Goal: Transaction & Acquisition: Purchase product/service

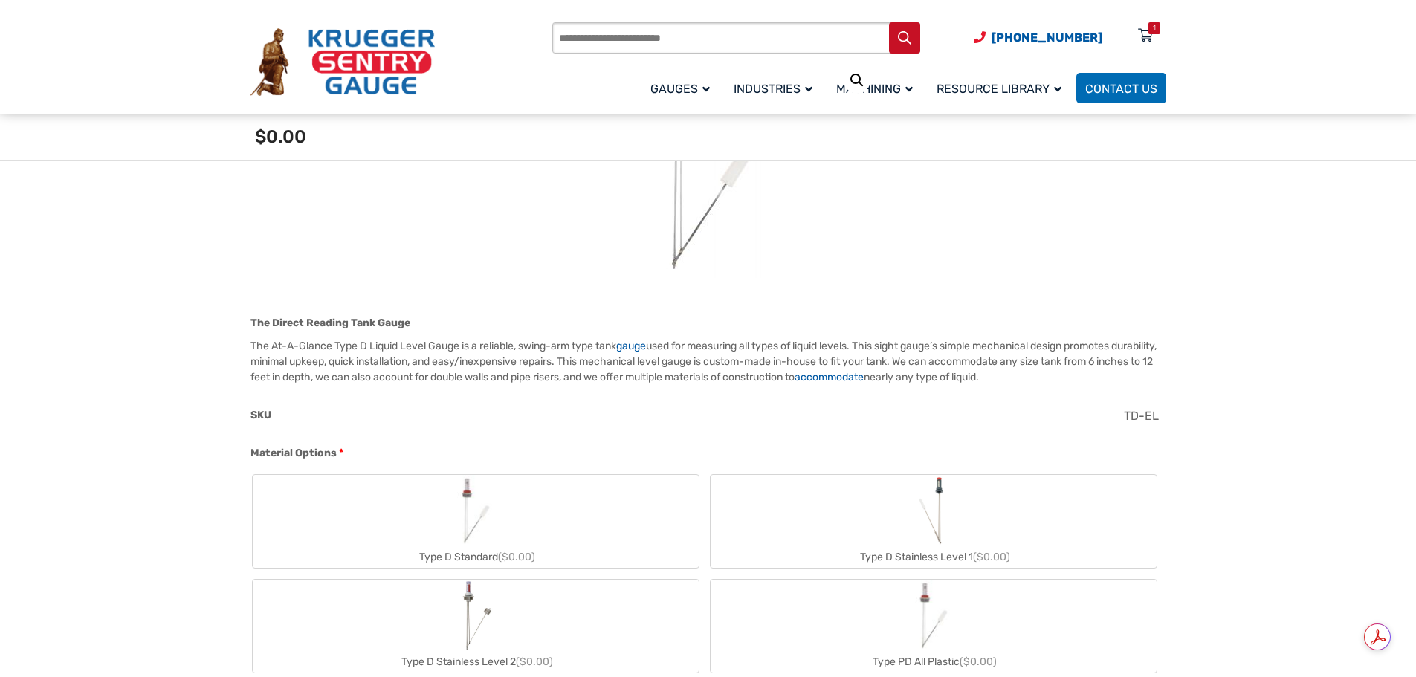
scroll to position [372, 0]
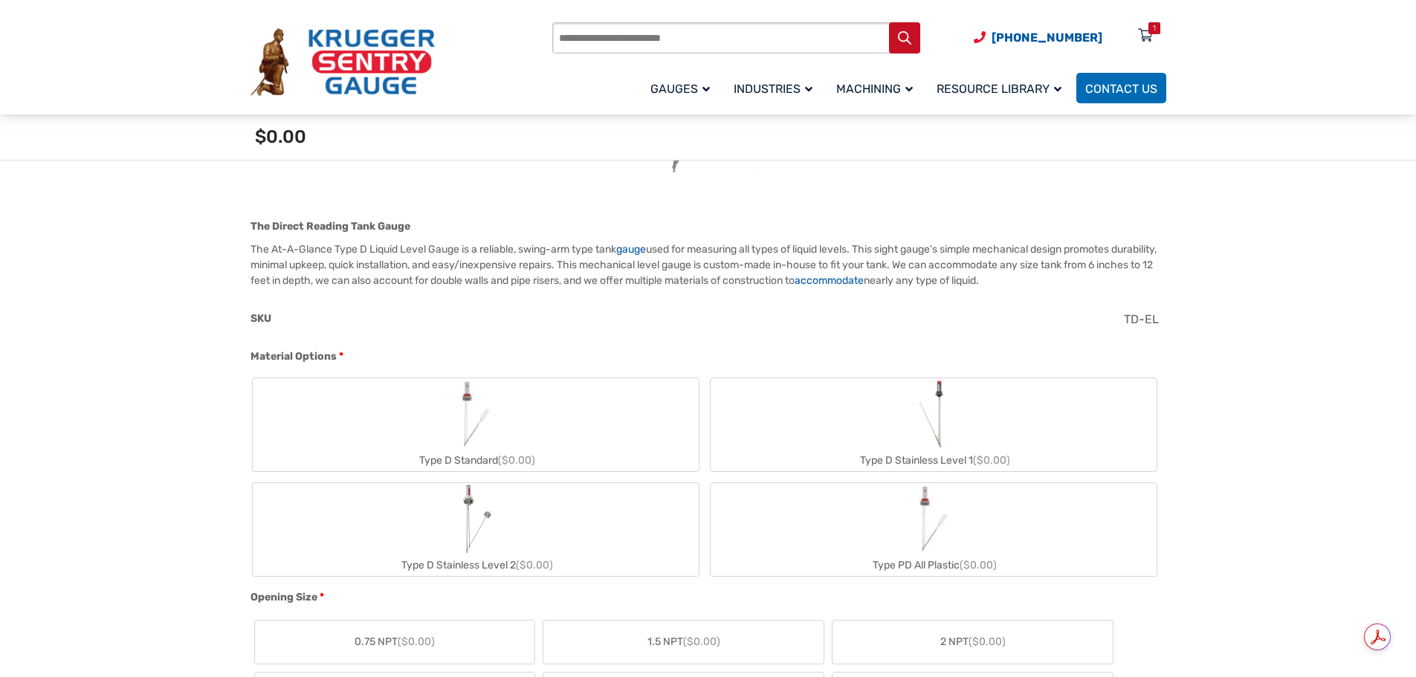
click at [961, 432] on label "Type D Stainless Level 1 ($0.00)" at bounding box center [933, 424] width 446 height 93
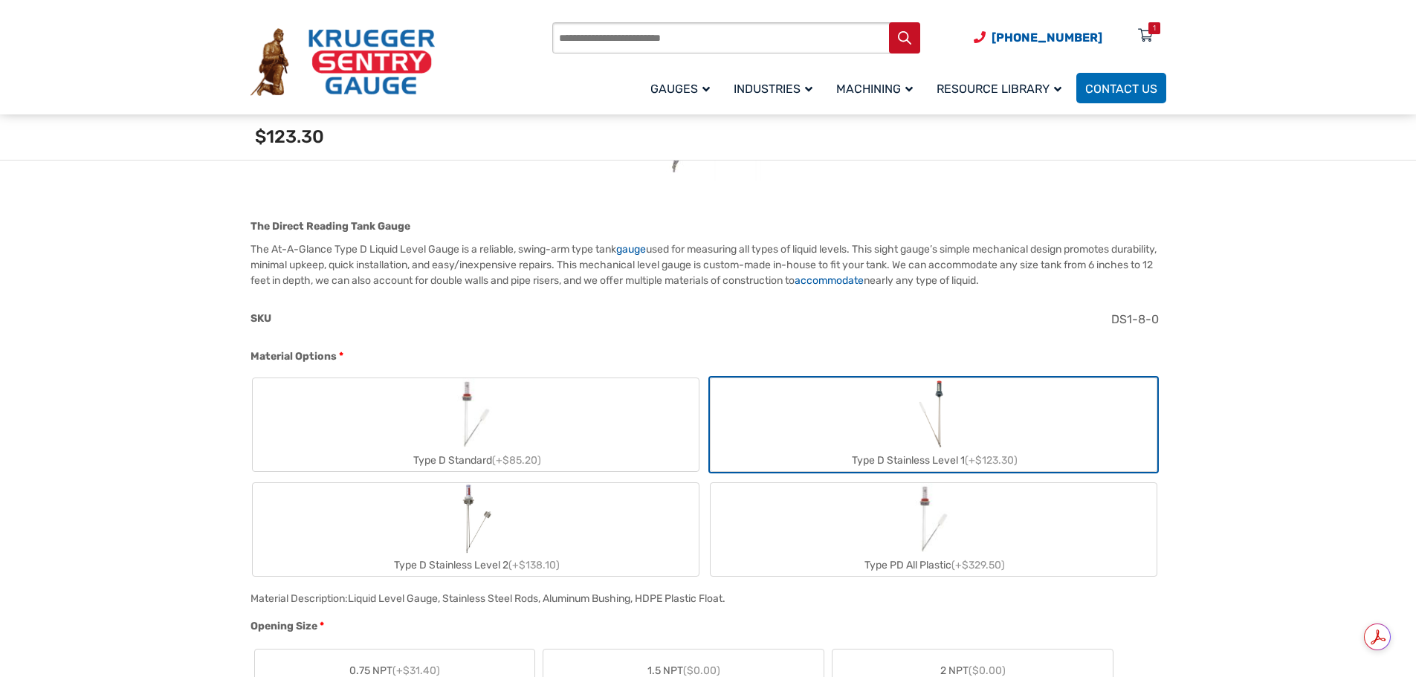
click at [903, 553] on img "Type PD All Plastic" at bounding box center [933, 518] width 71 height 71
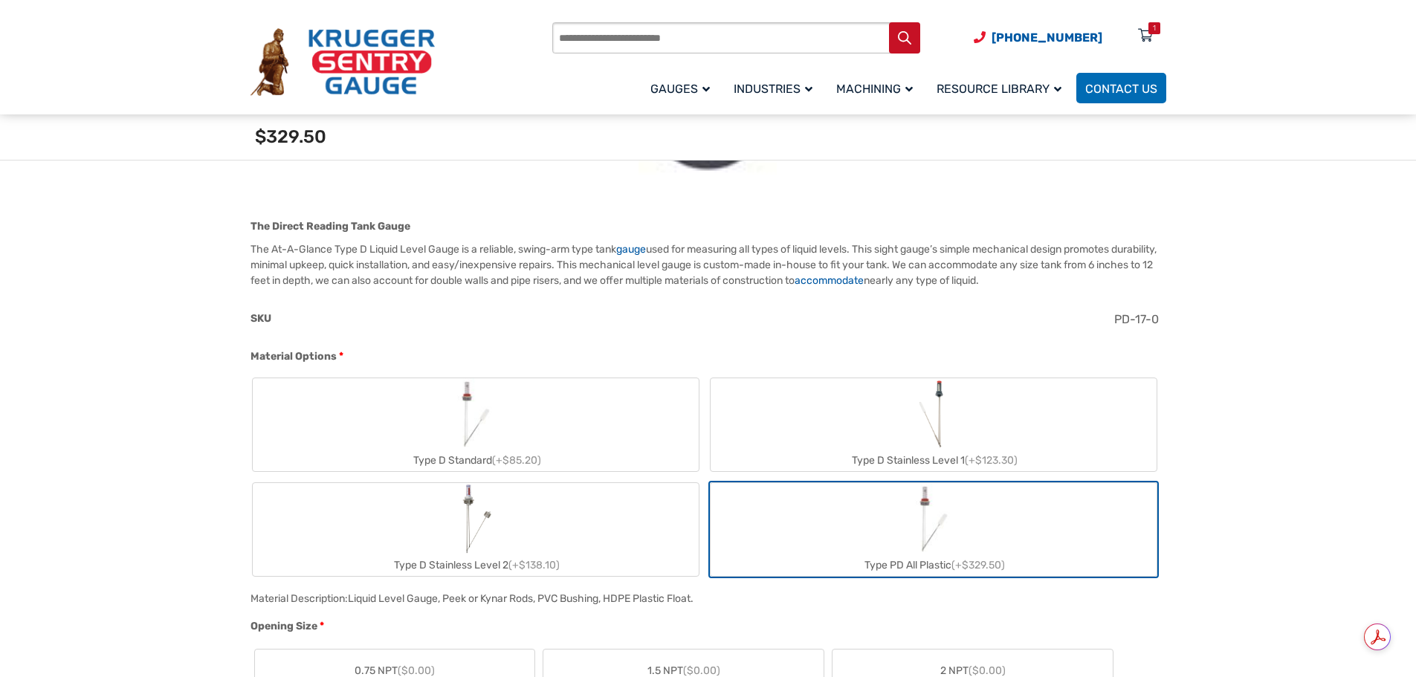
click at [604, 521] on label "Type D Stainless Level 2 (+$138.10)" at bounding box center [476, 529] width 446 height 93
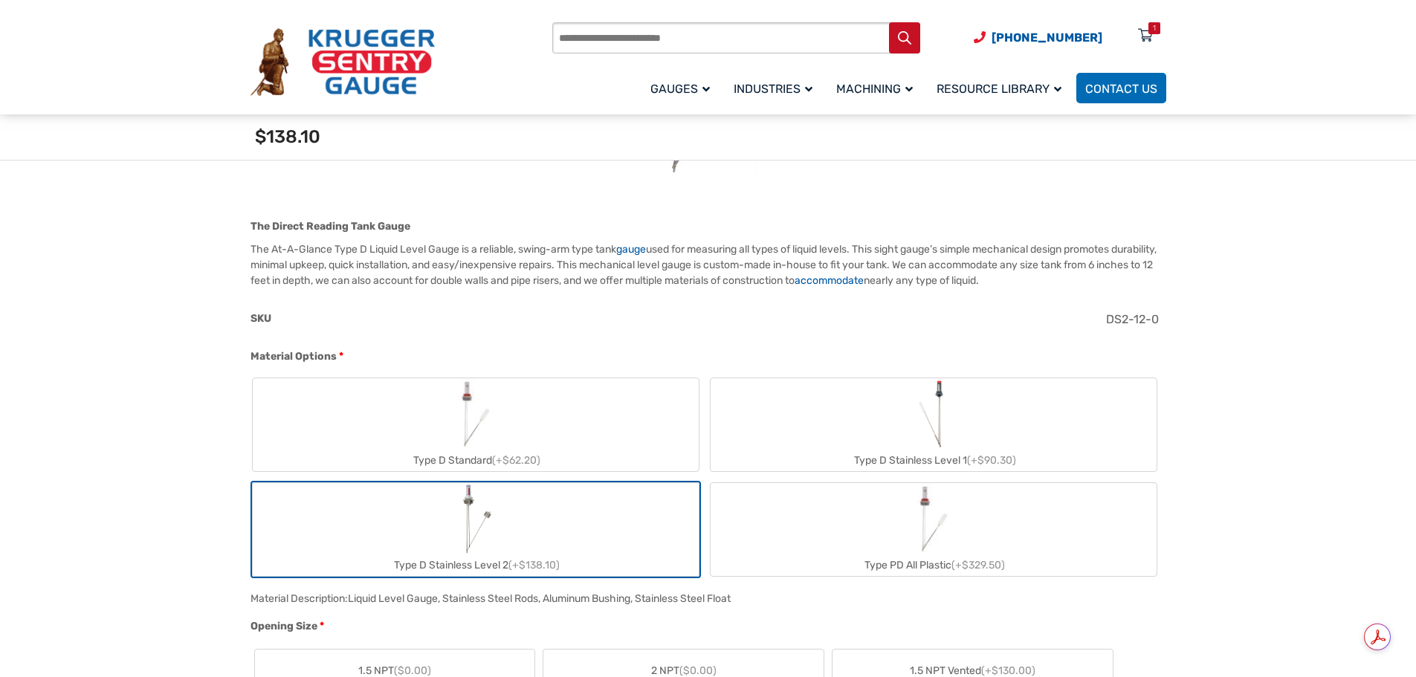
click at [894, 557] on div "Type PD All Plastic (+$329.50)" at bounding box center [933, 565] width 446 height 22
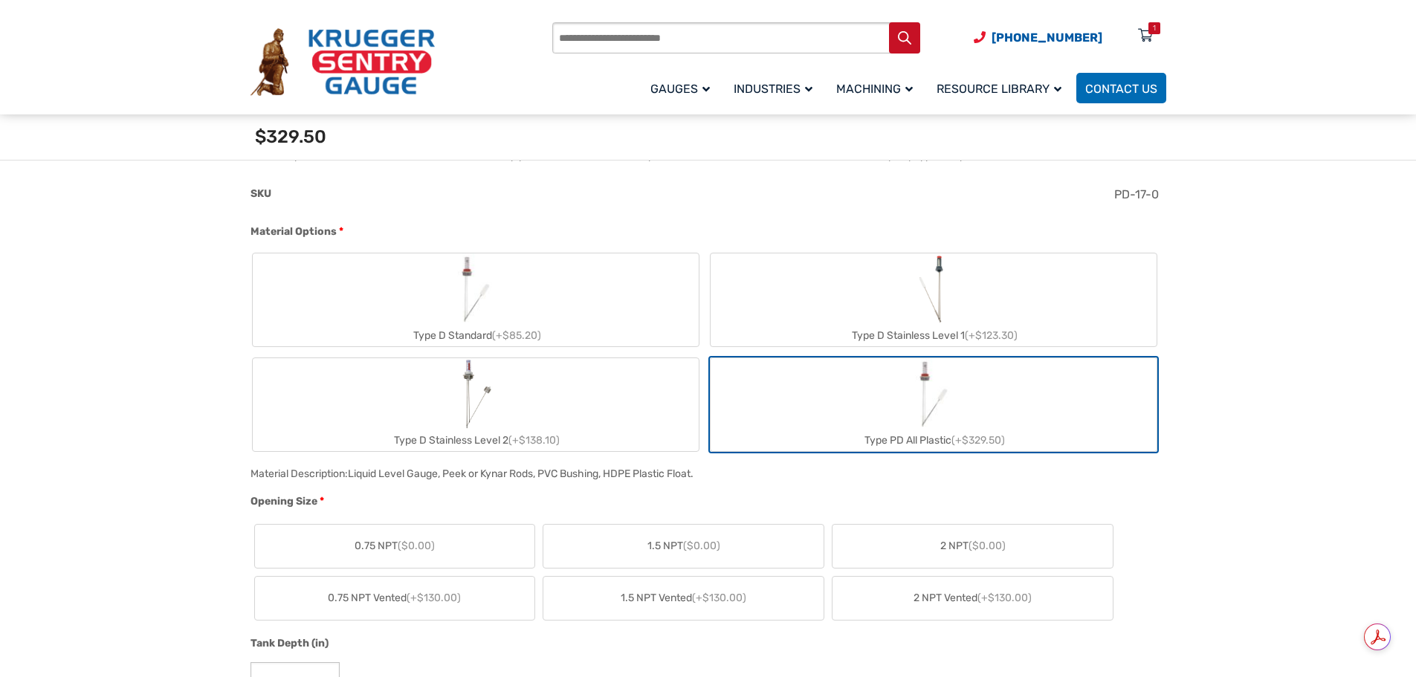
scroll to position [520, 0]
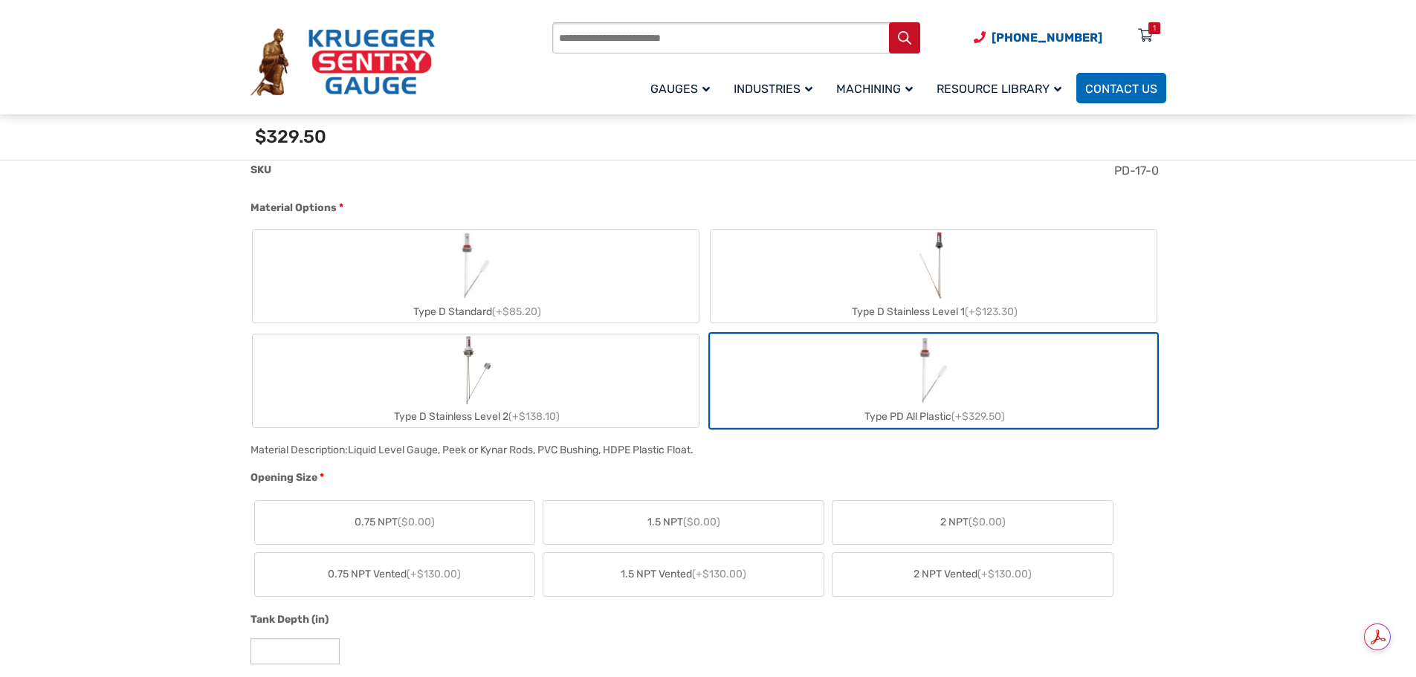
click at [465, 523] on label "0.75 NPT ($0.00)" at bounding box center [395, 522] width 280 height 43
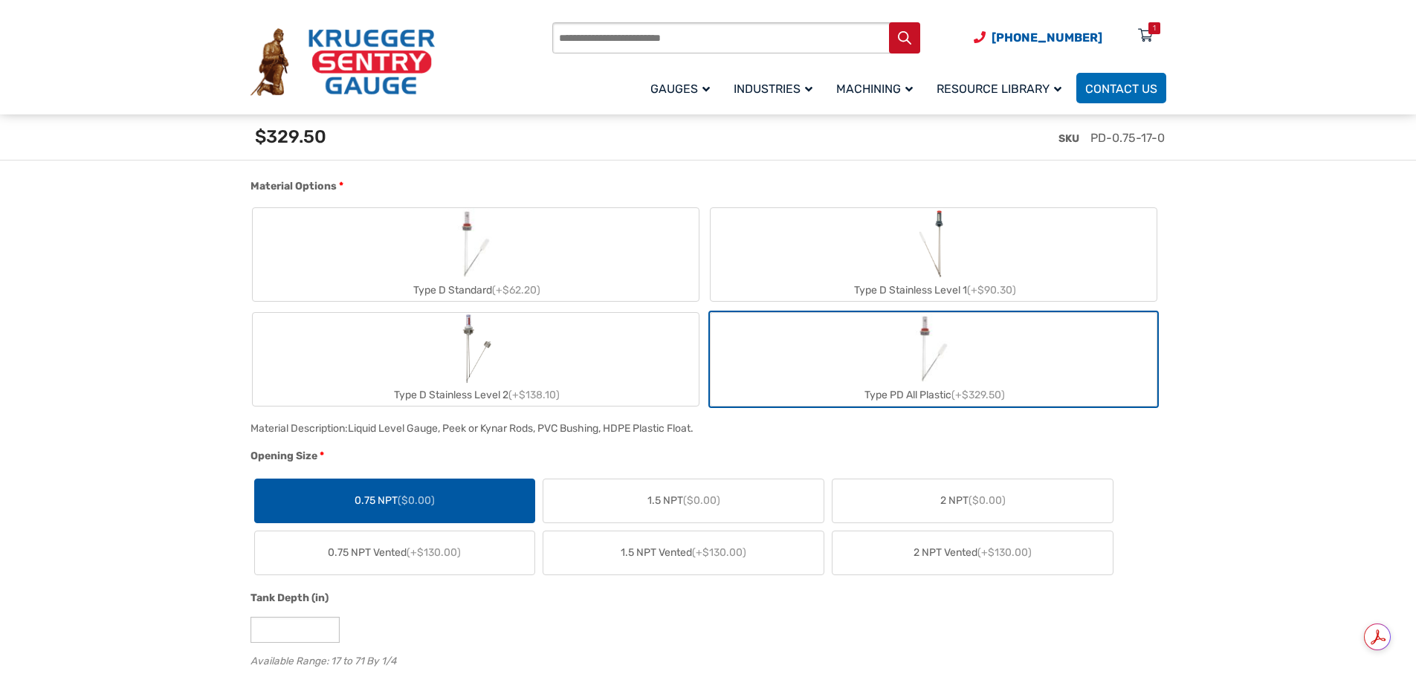
scroll to position [594, 0]
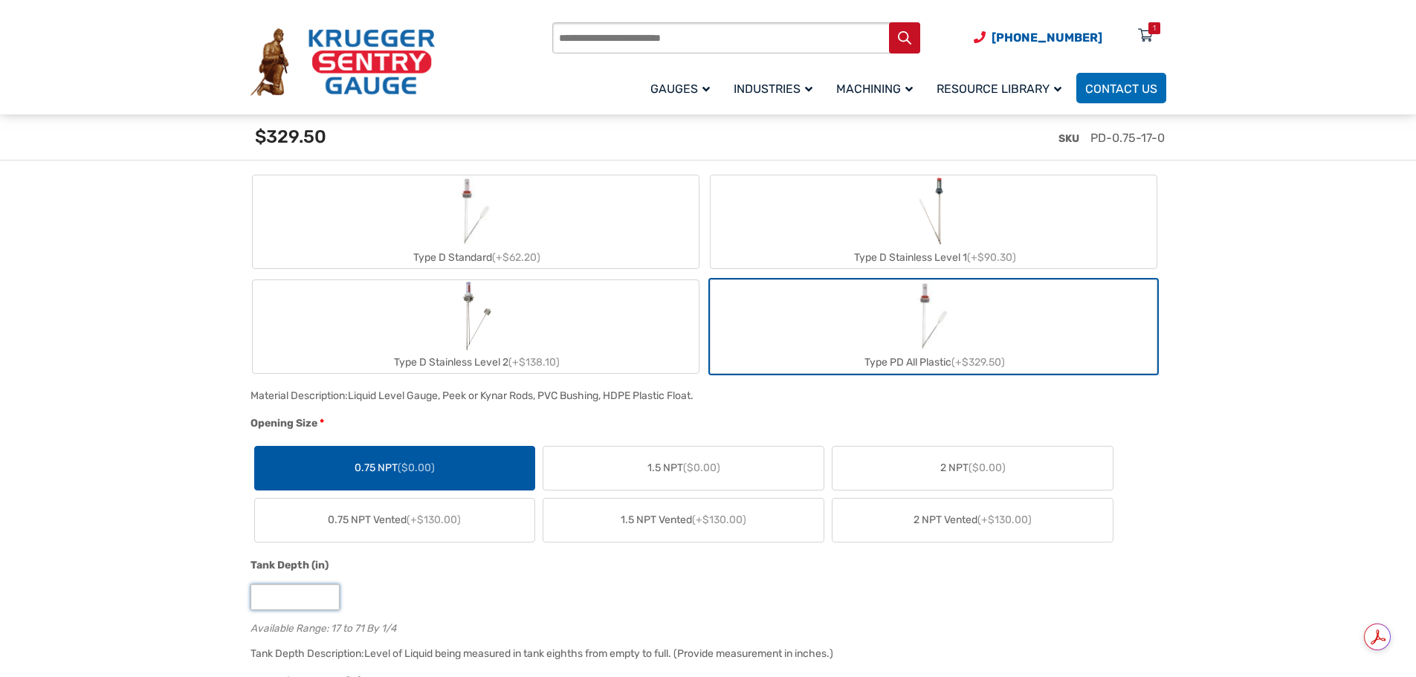
drag, startPoint x: 299, startPoint y: 596, endPoint x: 208, endPoint y: 602, distance: 90.8
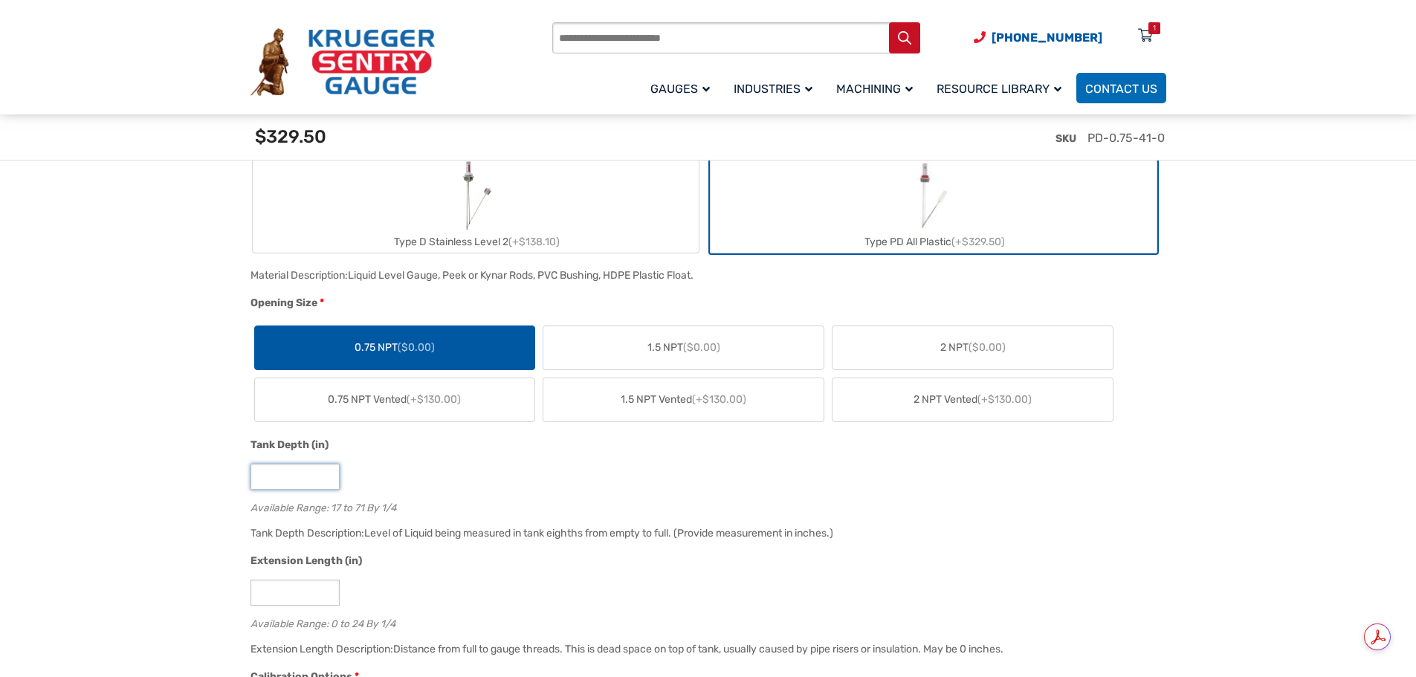
scroll to position [743, 0]
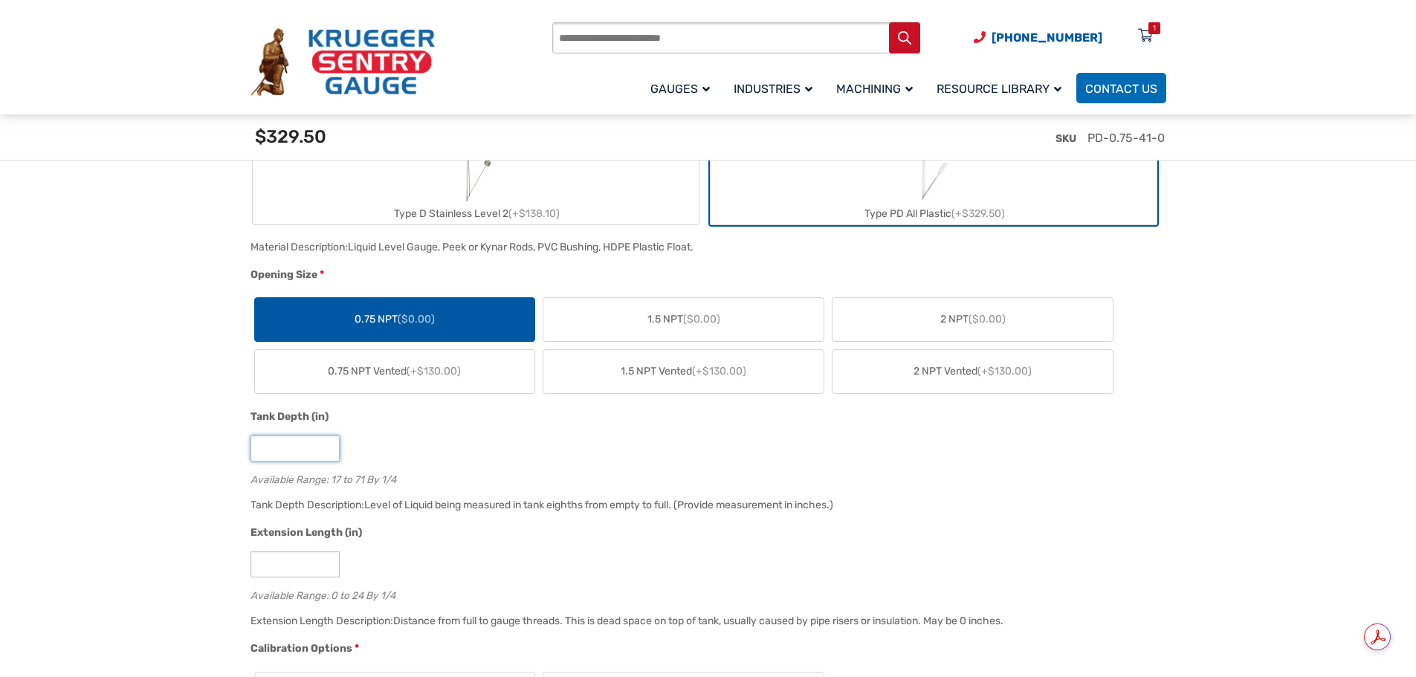
type input "**"
click at [473, 559] on div "*" at bounding box center [704, 564] width 908 height 26
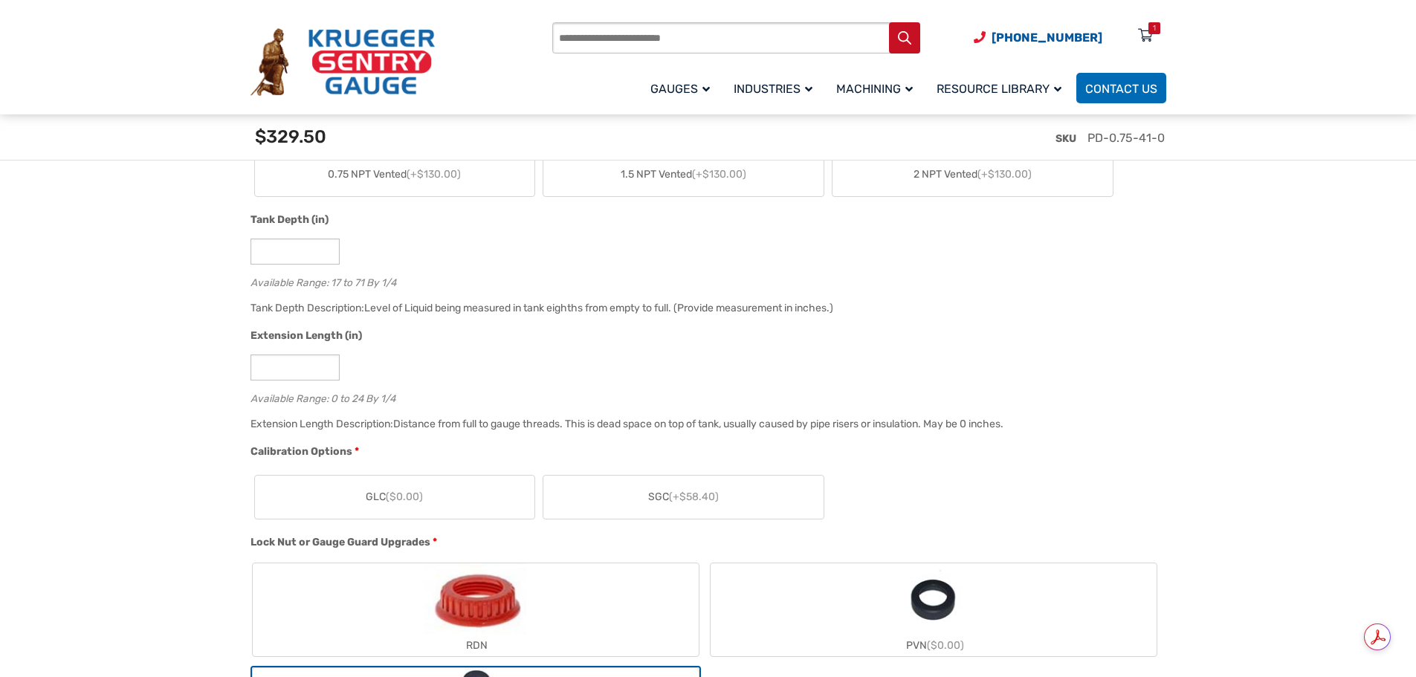
scroll to position [966, 0]
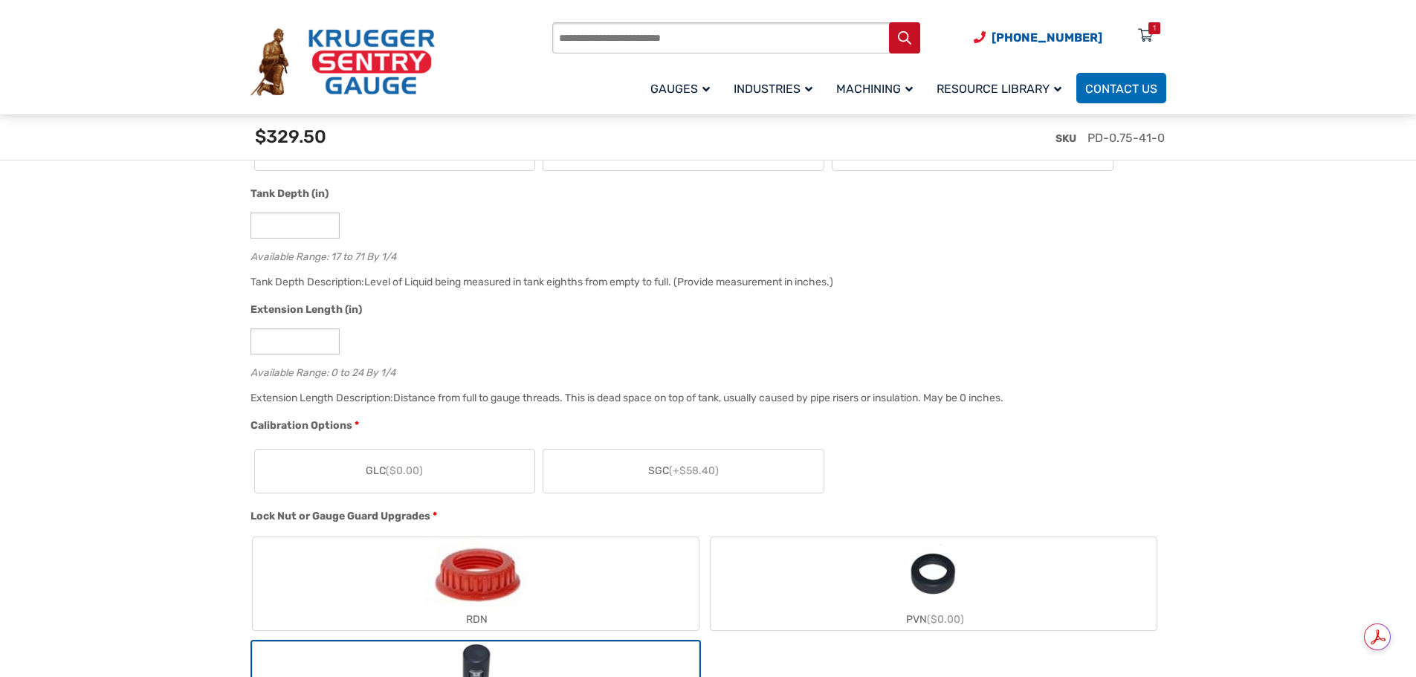
click at [473, 477] on label "GLC ($0.00)" at bounding box center [395, 471] width 280 height 43
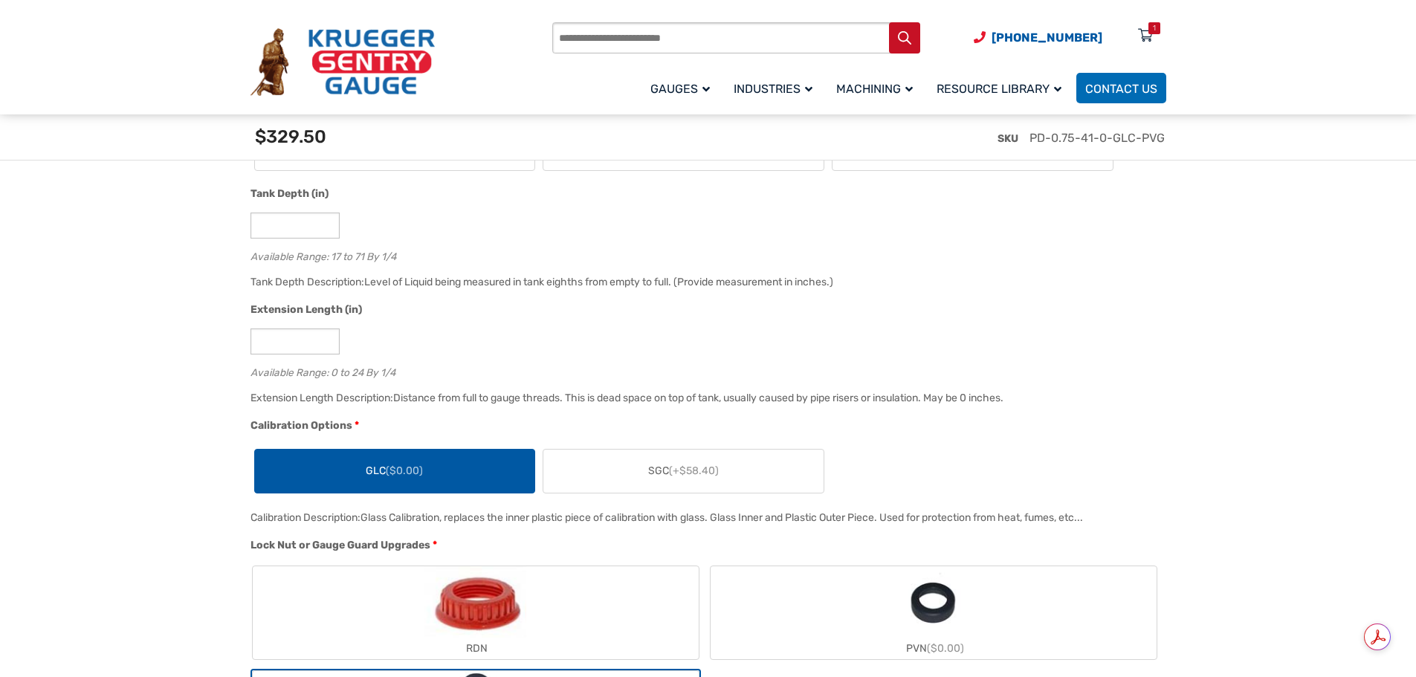
click at [638, 469] on label "SGC (+$58.40)" at bounding box center [683, 471] width 280 height 43
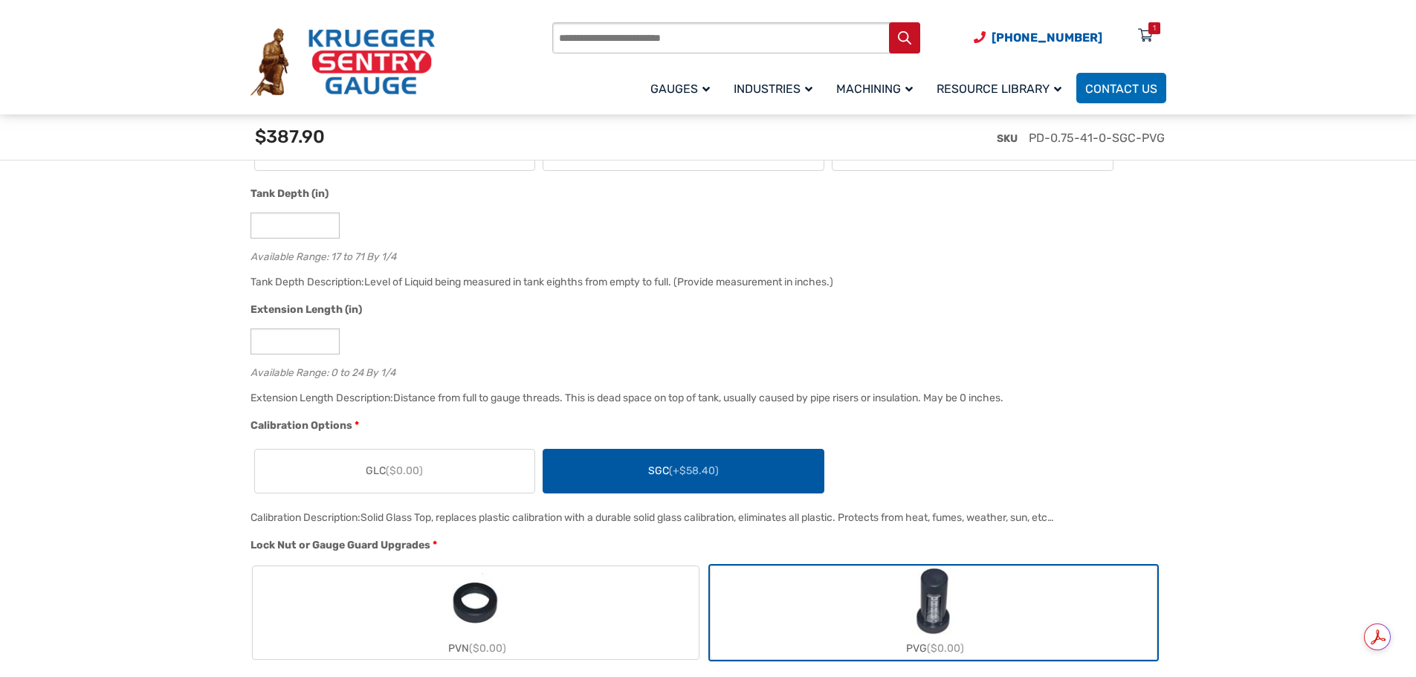
click at [468, 480] on label "GLC ($0.00)" at bounding box center [395, 471] width 280 height 43
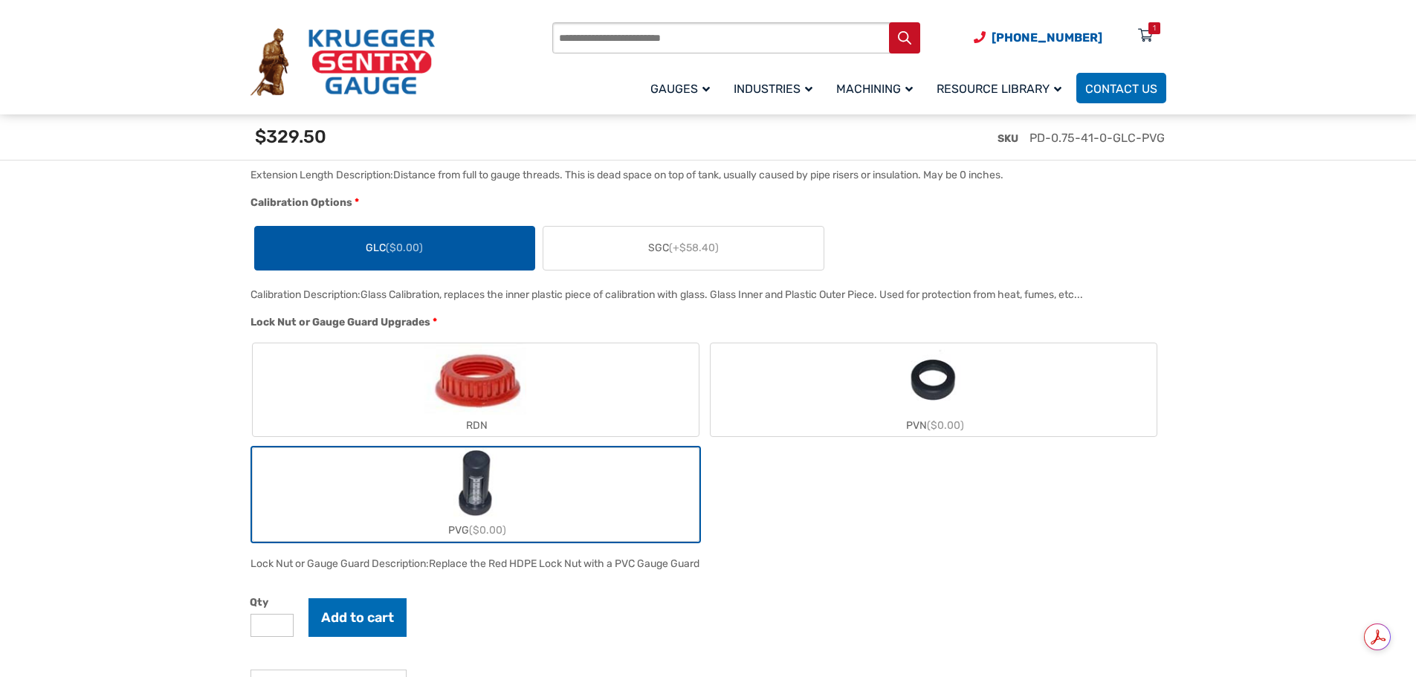
scroll to position [1263, 0]
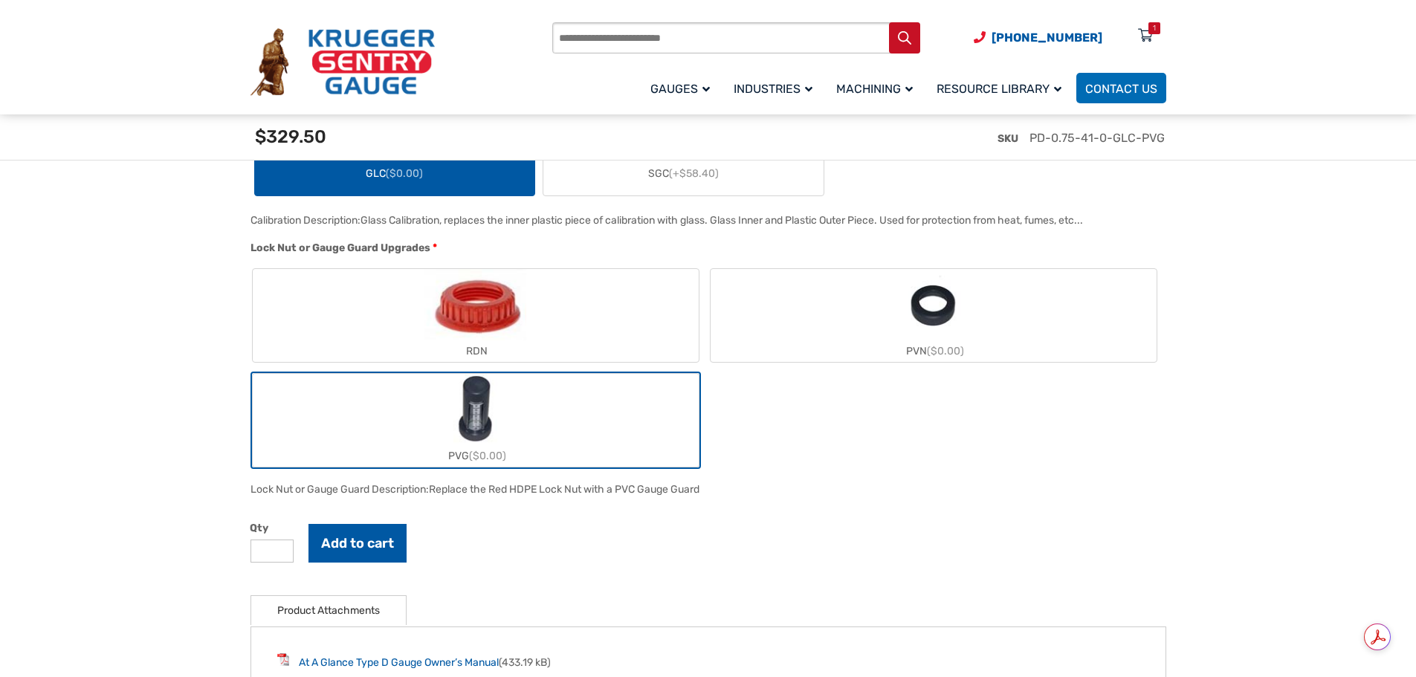
click at [368, 545] on button "Add to cart" at bounding box center [357, 543] width 98 height 39
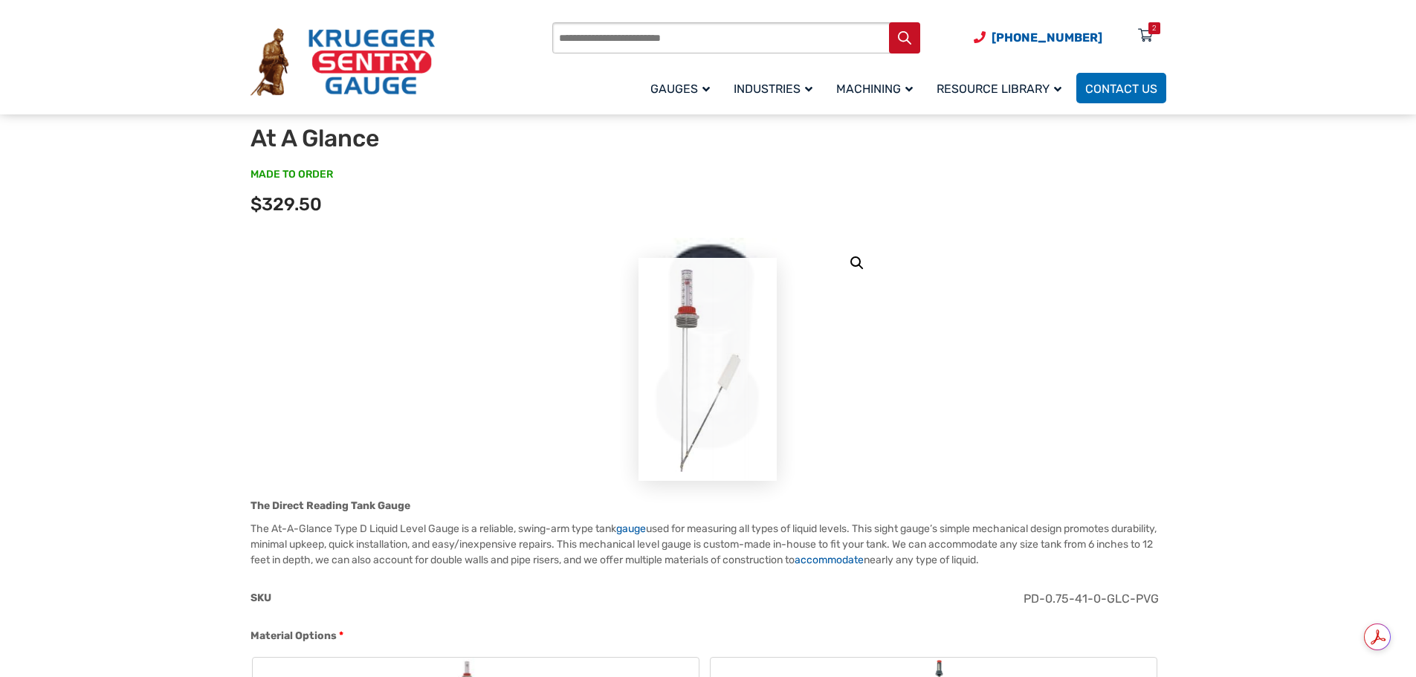
scroll to position [0, 0]
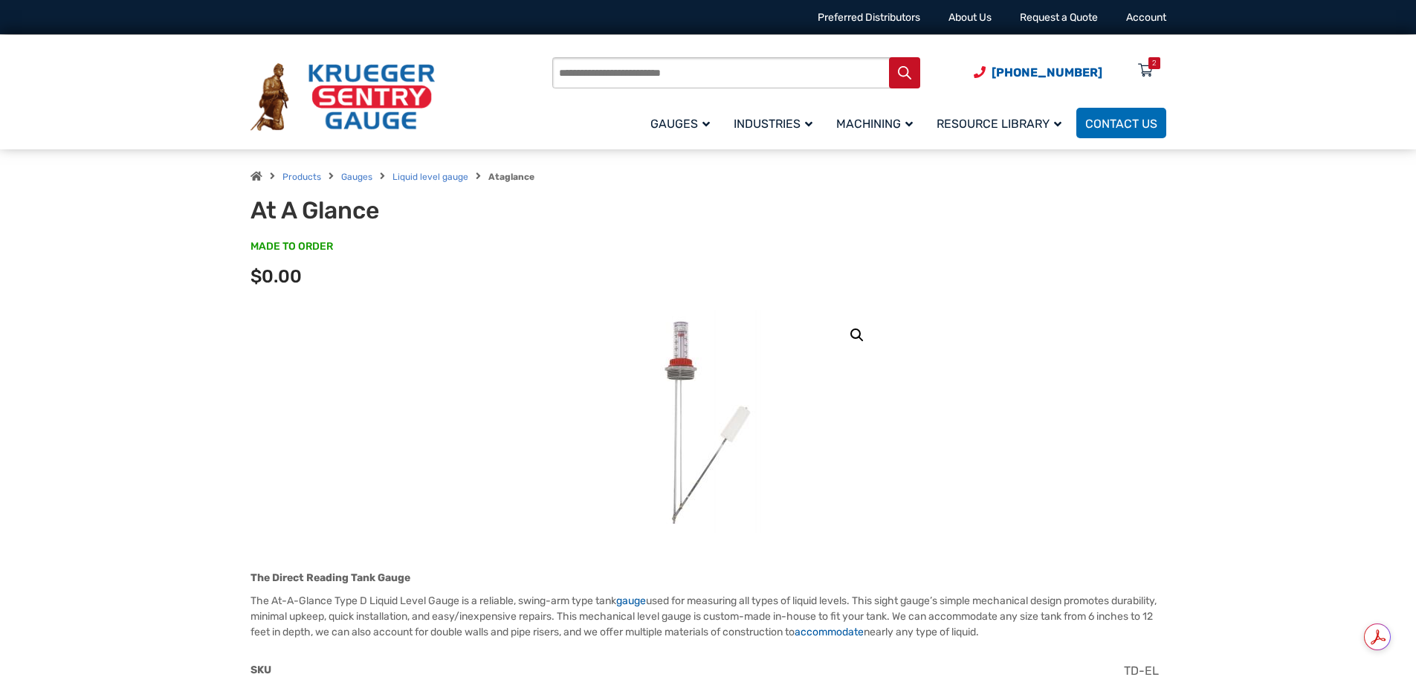
click at [1147, 65] on div "2" at bounding box center [1144, 74] width 37 height 26
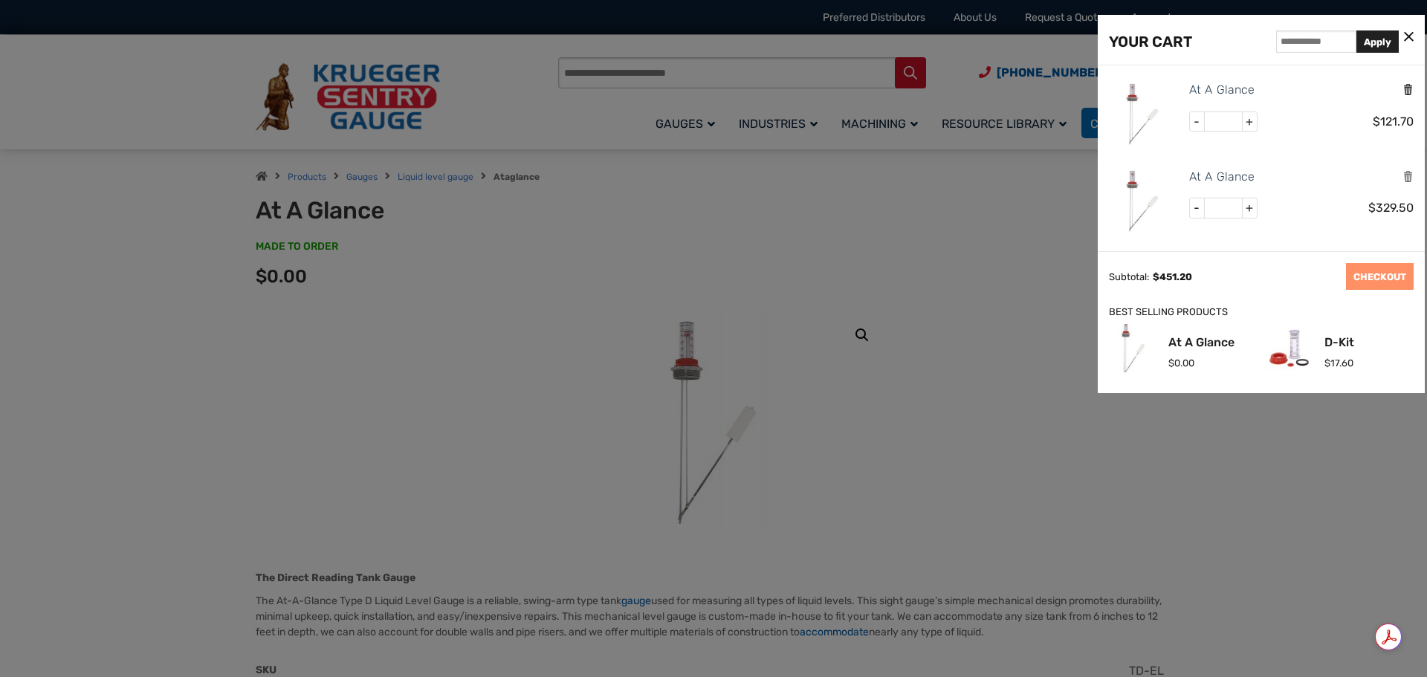
click at [1402, 83] on icon "Remove this item" at bounding box center [1407, 89] width 11 height 14
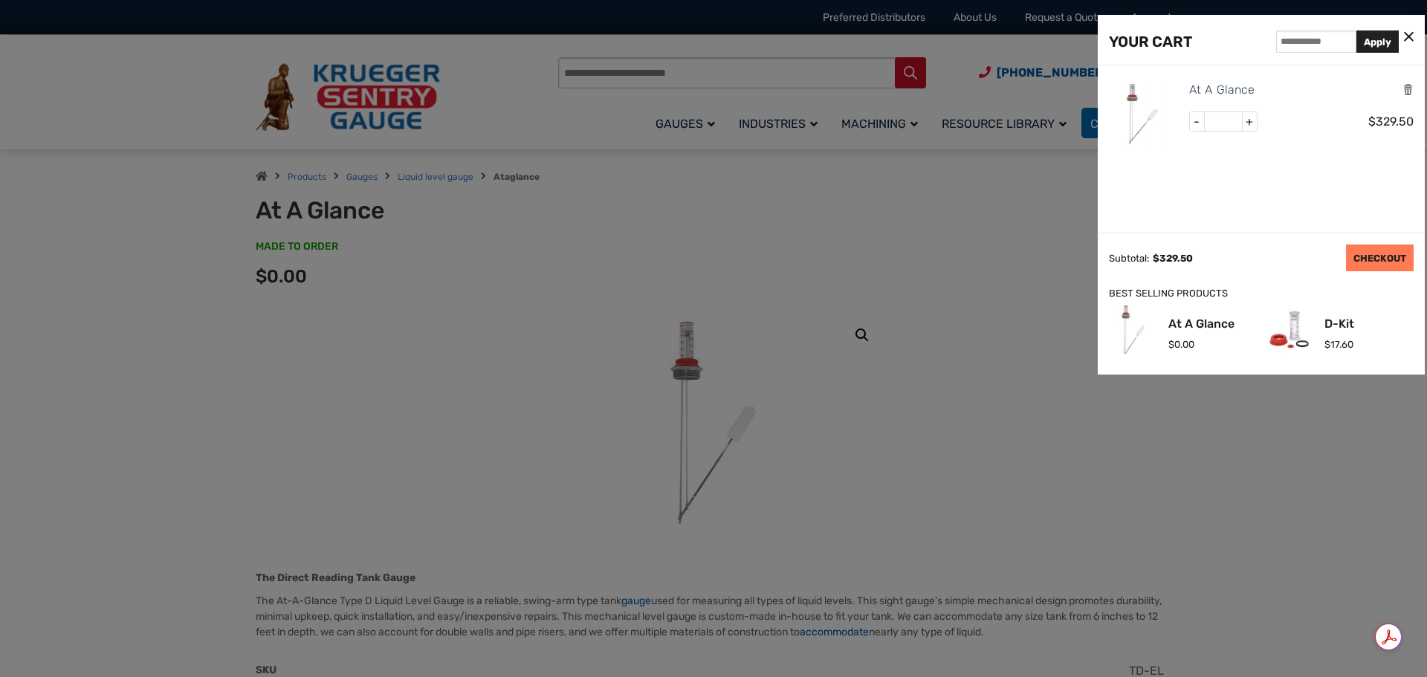
click at [1379, 255] on link "CHECKOUT" at bounding box center [1380, 257] width 68 height 27
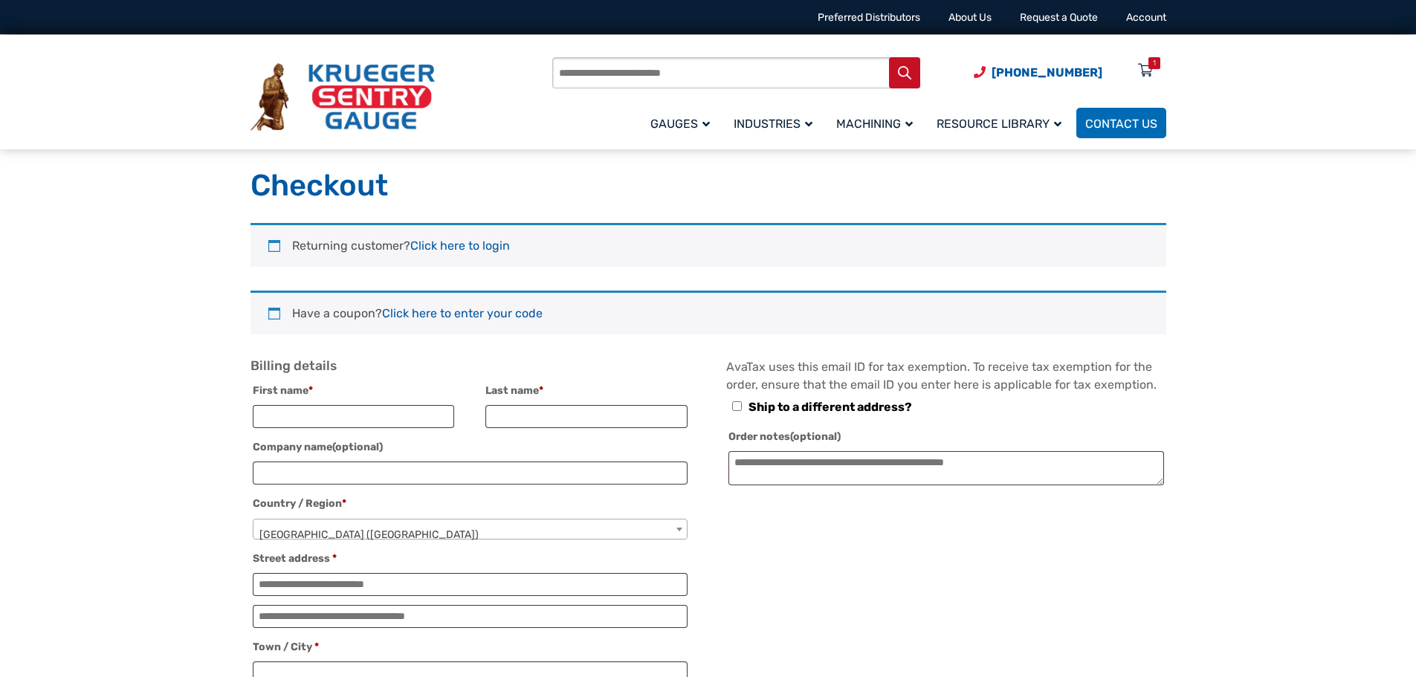
select select "**"
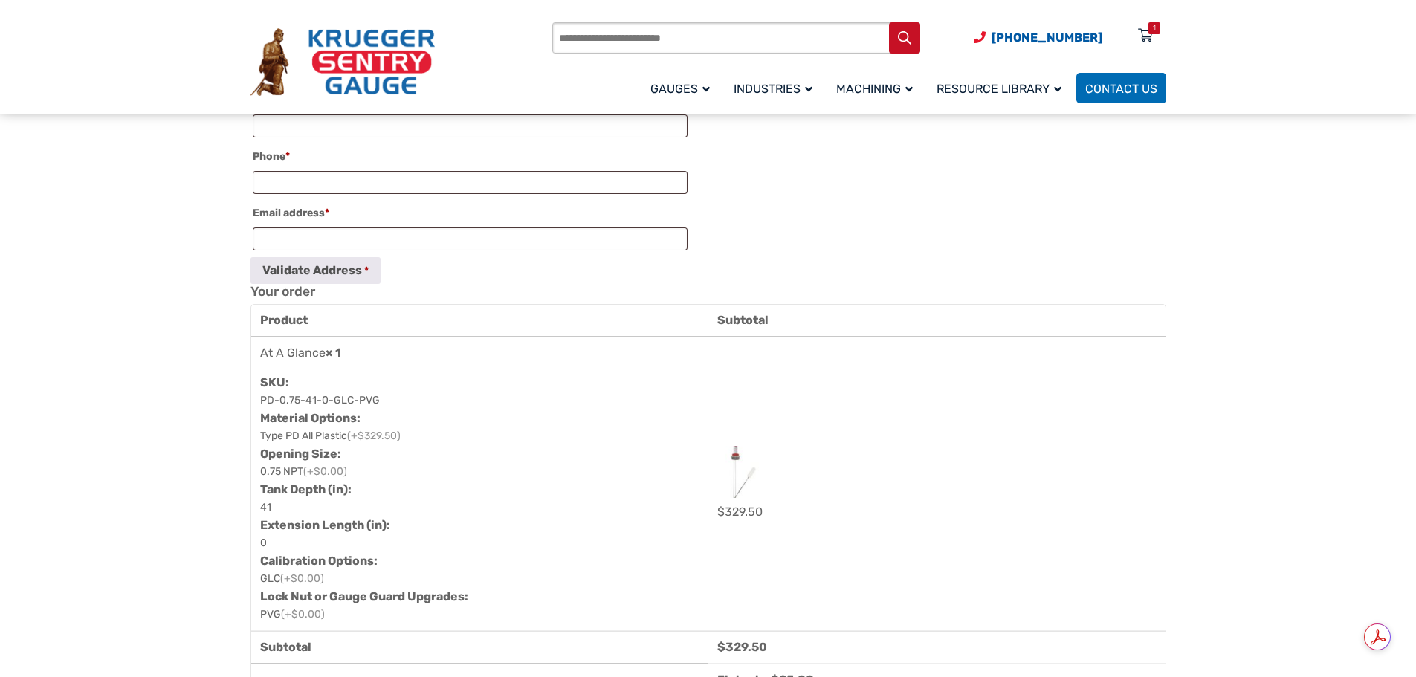
scroll to position [743, 0]
